Goal: Information Seeking & Learning: Compare options

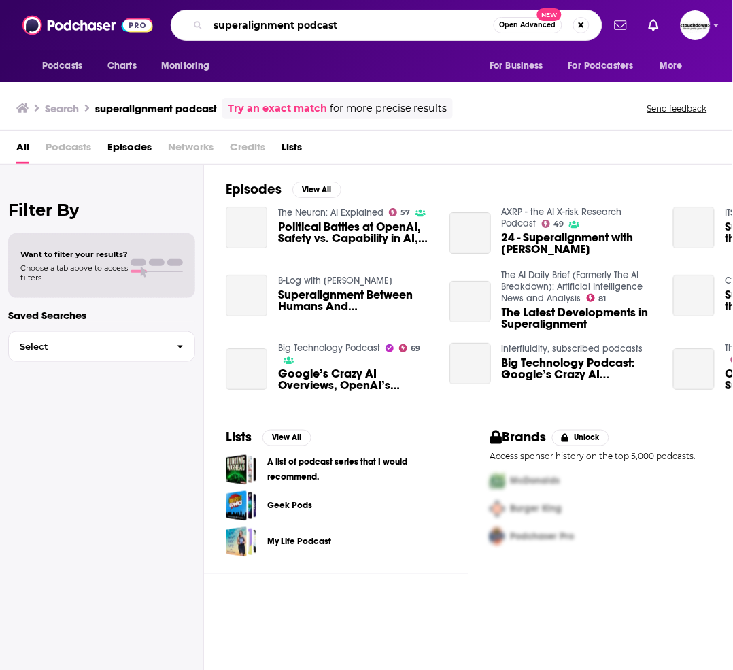
click at [368, 29] on input "superalignment podcast" at bounding box center [351, 25] width 286 height 22
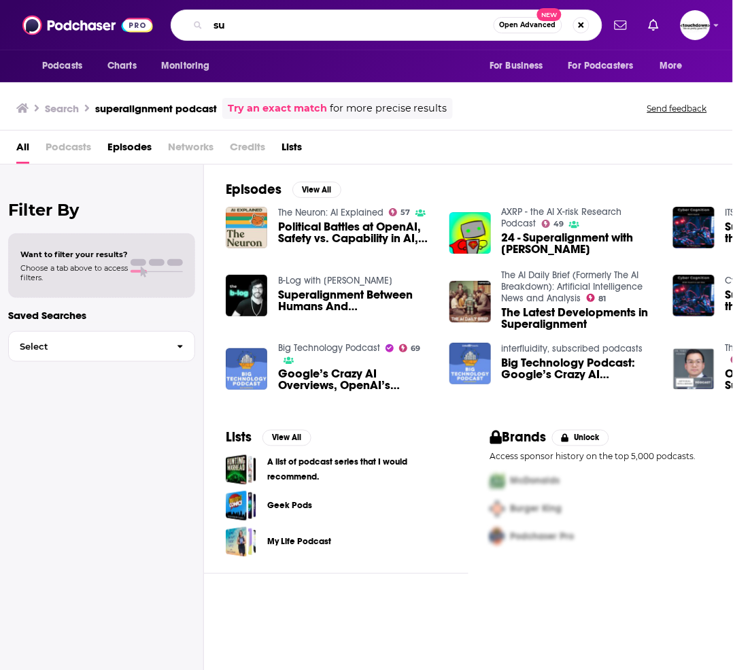
type input "s"
type input "I"
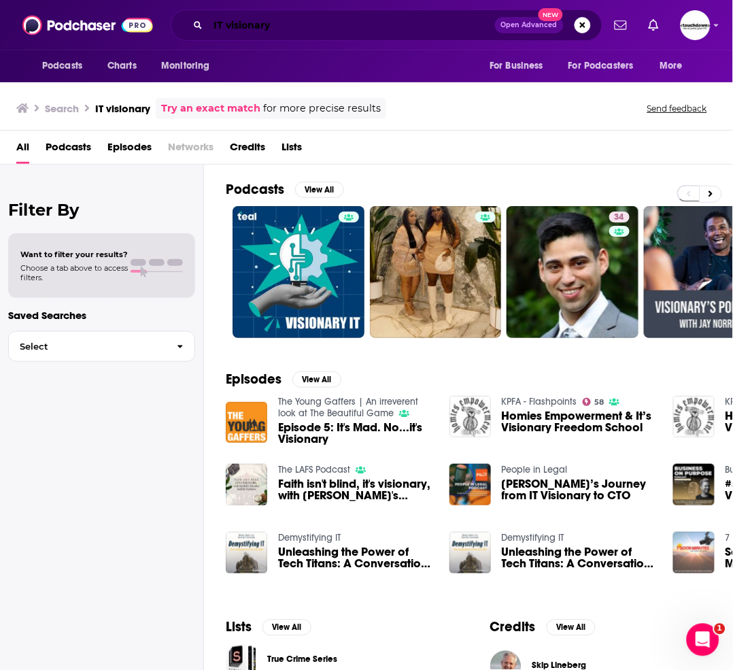
click at [304, 21] on input "IT visionary" at bounding box center [351, 25] width 287 height 22
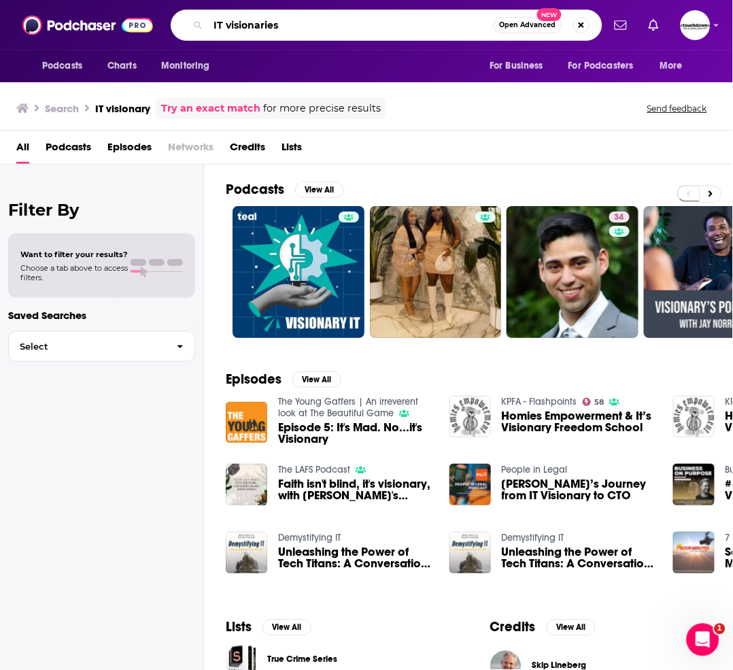
type input "IT visionaries"
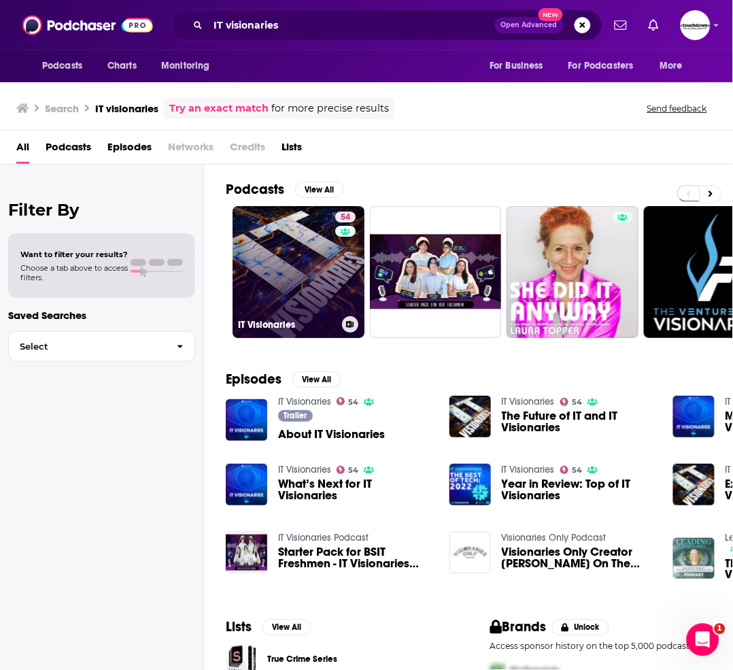
click at [308, 276] on link "54 IT Visionaries" at bounding box center [298, 272] width 132 height 132
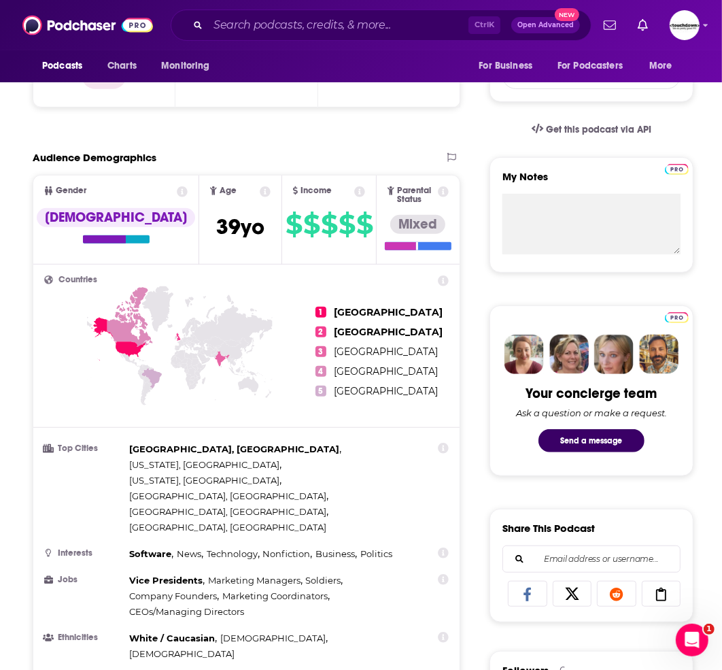
scroll to position [226, 0]
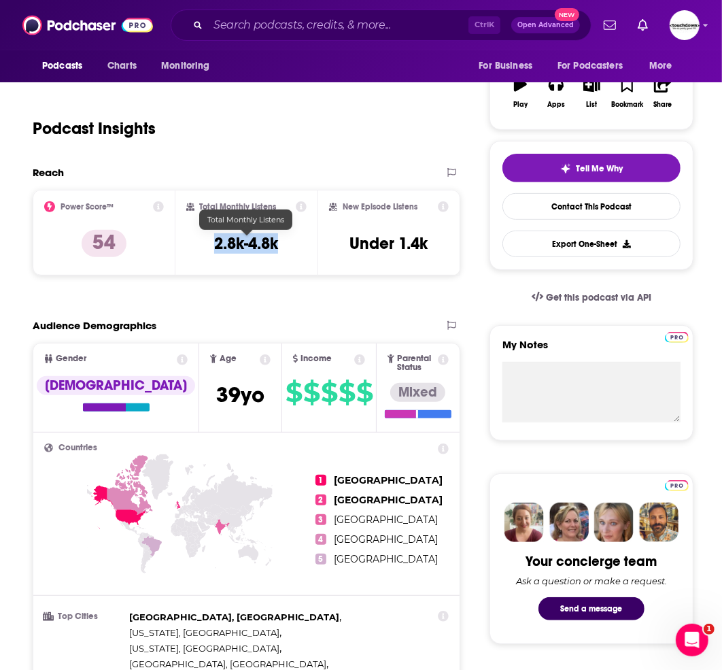
drag, startPoint x: 201, startPoint y: 236, endPoint x: 284, endPoint y: 249, distance: 84.7
click at [284, 249] on div "Total Monthly Listens 2.8k-4.8k" at bounding box center [246, 232] width 121 height 63
copy h3 "2.8k-4.8k"
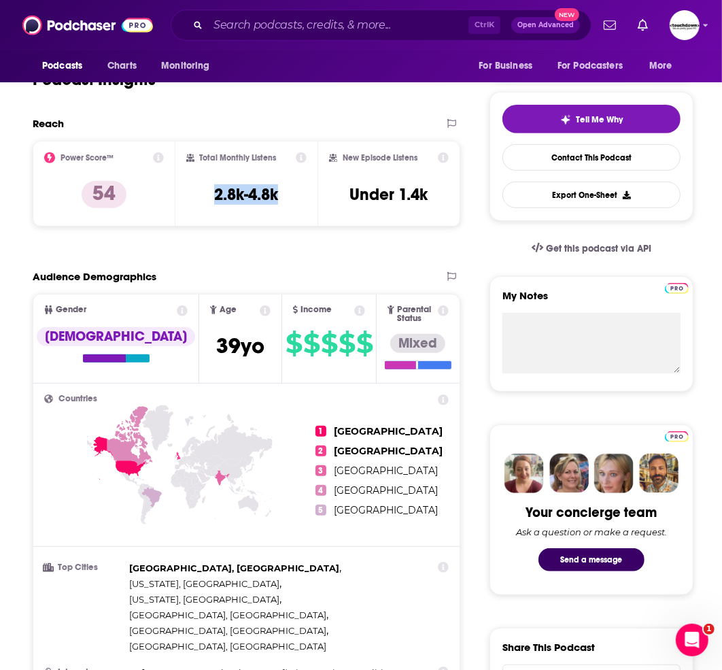
scroll to position [302, 0]
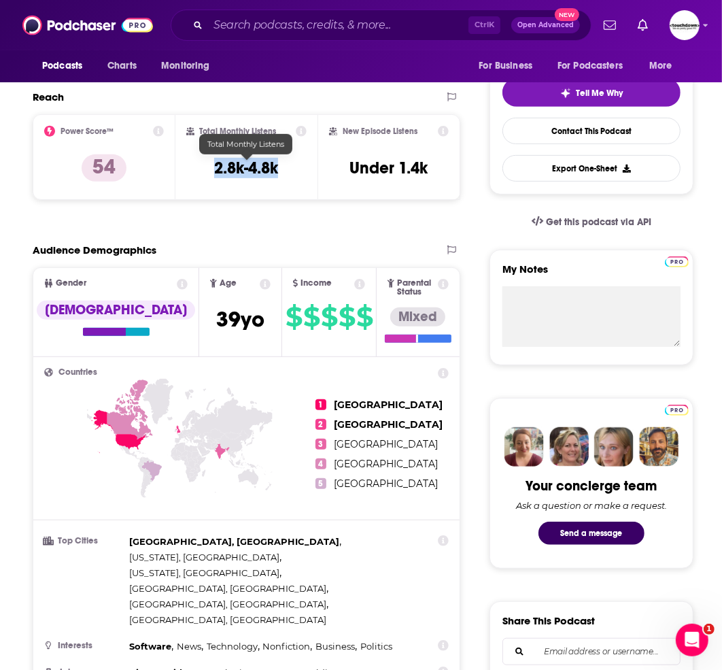
copy h3 "2.8k-4.8k"
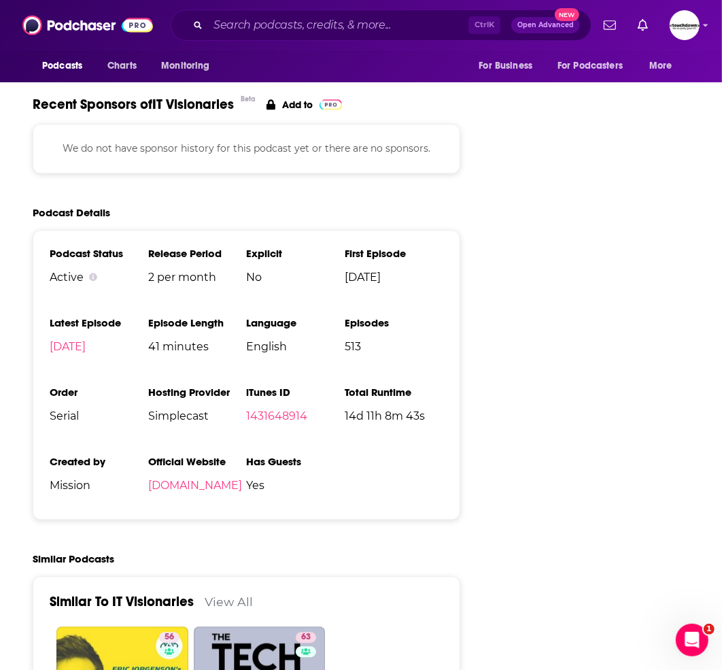
scroll to position [2039, 0]
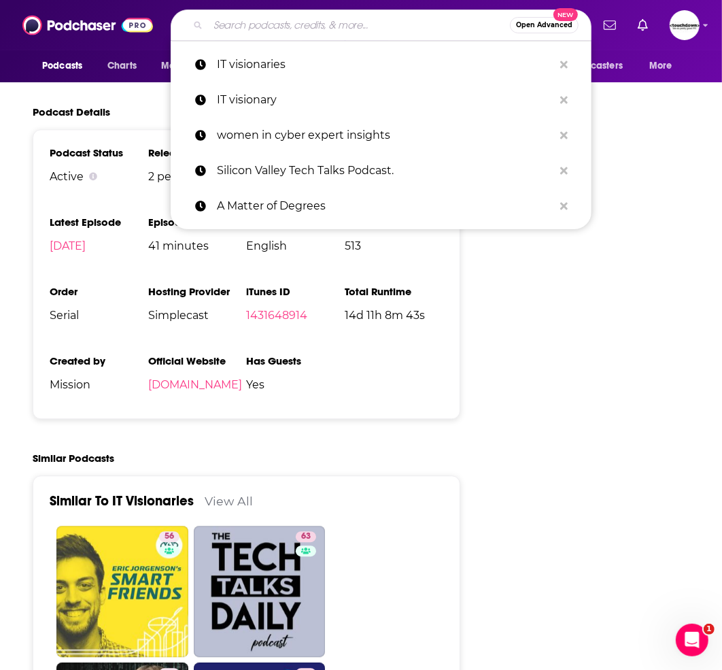
click at [349, 20] on input "Search podcasts, credits, & more..." at bounding box center [359, 25] width 302 height 22
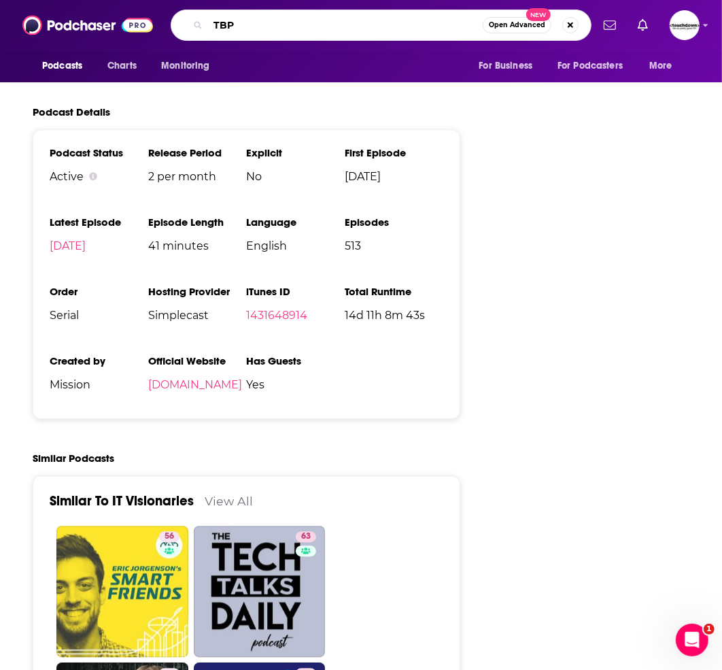
type input "TBPN"
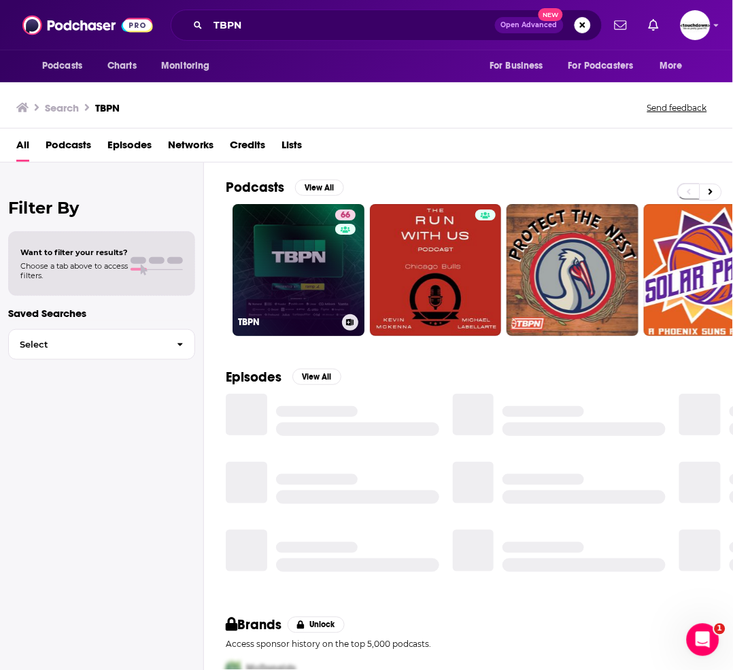
click at [317, 239] on link "66 TBPN" at bounding box center [298, 270] width 132 height 132
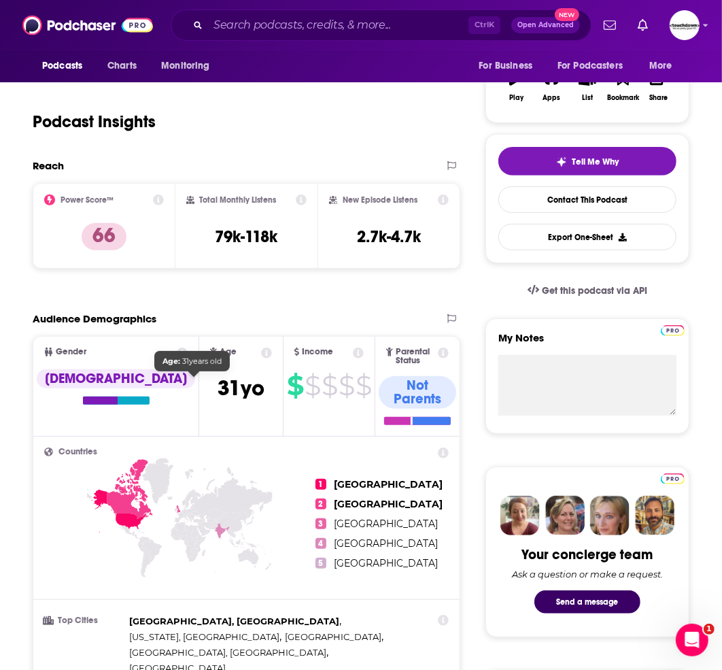
scroll to position [226, 0]
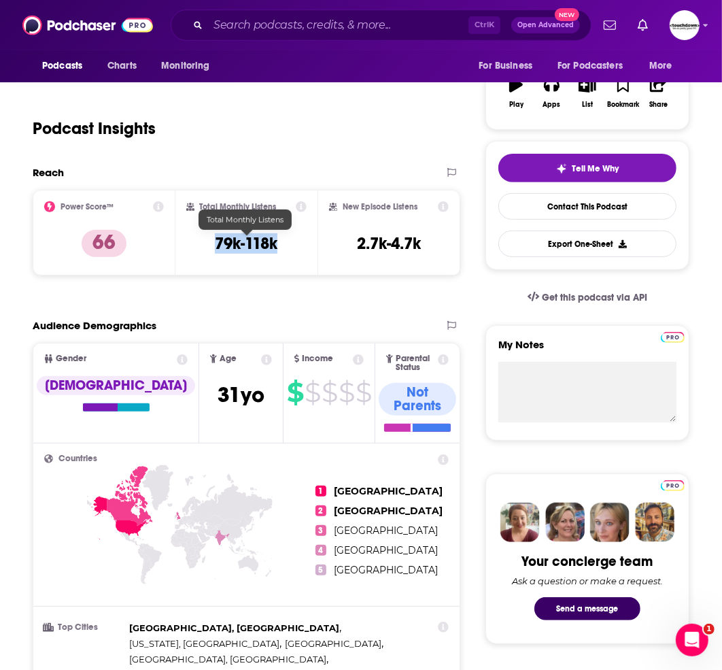
drag, startPoint x: 212, startPoint y: 233, endPoint x: 281, endPoint y: 239, distance: 69.6
click at [281, 239] on div "Total Monthly Listens 79k-118k" at bounding box center [246, 232] width 121 height 63
copy h3 "79k-118k"
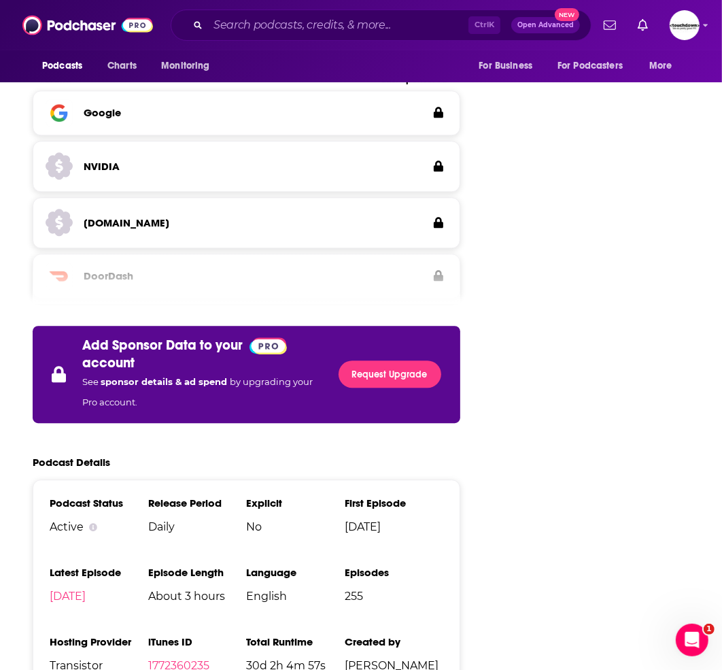
scroll to position [2266, 0]
